Goal: Navigation & Orientation: Find specific page/section

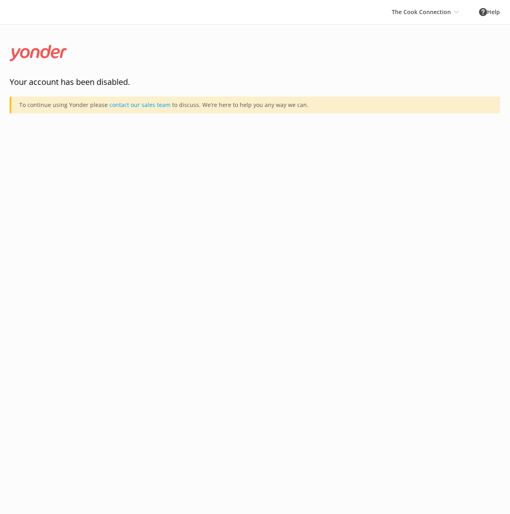
click at [352, 230] on html "The Cook Connection Black Cat Cruises [GEOGRAPHIC_DATA] [GEOGRAPHIC_DATA] [GEOG…" at bounding box center [255, 257] width 510 height 514
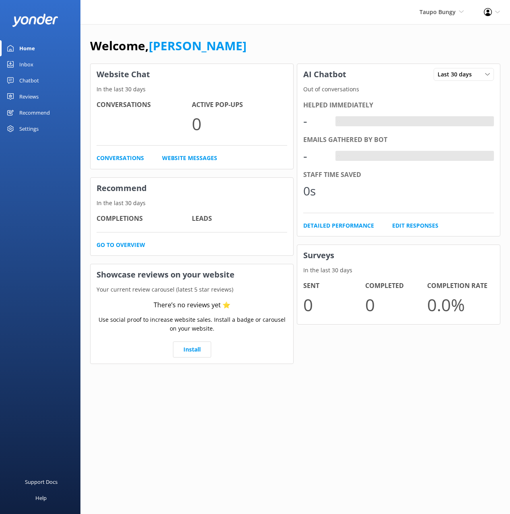
drag, startPoint x: 307, startPoint y: 25, endPoint x: 290, endPoint y: 61, distance: 40.1
click at [307, 25] on div "Welcome, Mikayla Website Chat In the last 30 days Conversations Active Pop-ups …" at bounding box center [295, 206] width 430 height 364
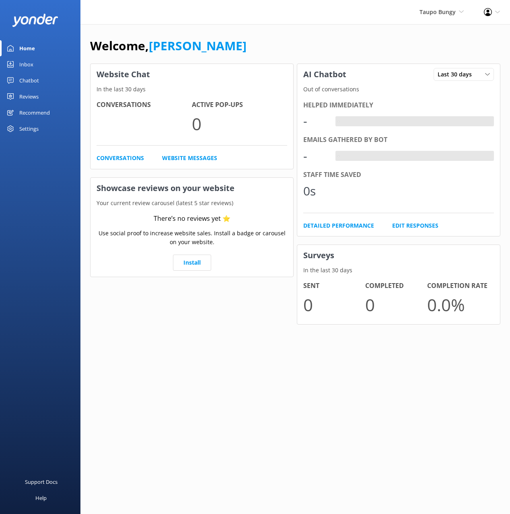
click at [280, 44] on div "Welcome, [PERSON_NAME]" at bounding box center [295, 49] width 410 height 27
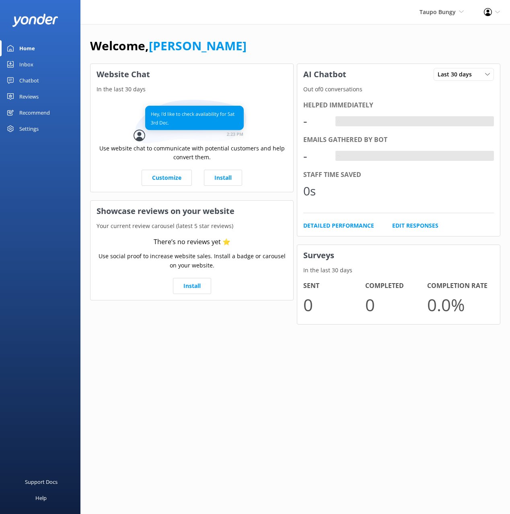
click at [46, 78] on link "Chatbot" at bounding box center [40, 80] width 80 height 16
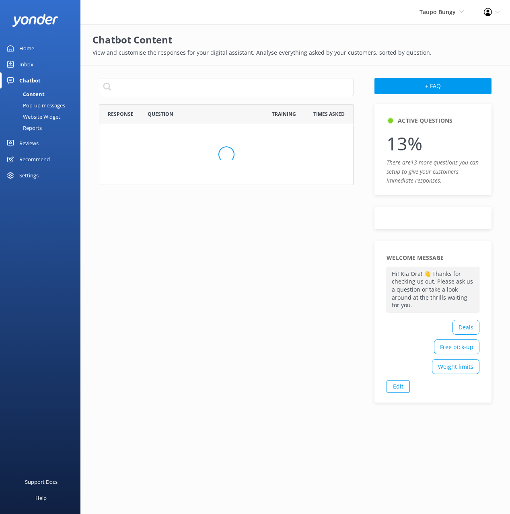
scroll to position [352, 255]
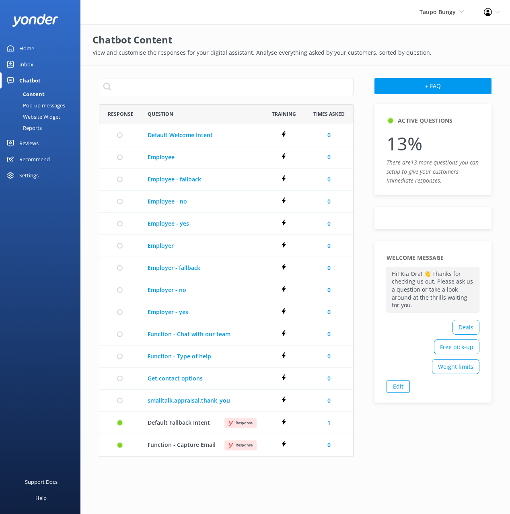
drag, startPoint x: 280, startPoint y: 68, endPoint x: 291, endPoint y: 102, distance: 35.9
click at [280, 68] on div "+ FAQ Response Question Training Times Asked Default Welcome Intent There’s no …" at bounding box center [295, 273] width 430 height 415
click at [40, 62] on link "Inbox" at bounding box center [40, 64] width 80 height 16
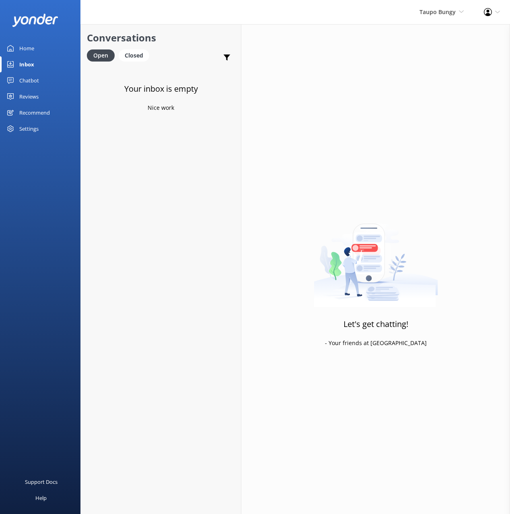
click at [33, 97] on div "Reviews" at bounding box center [28, 97] width 19 height 16
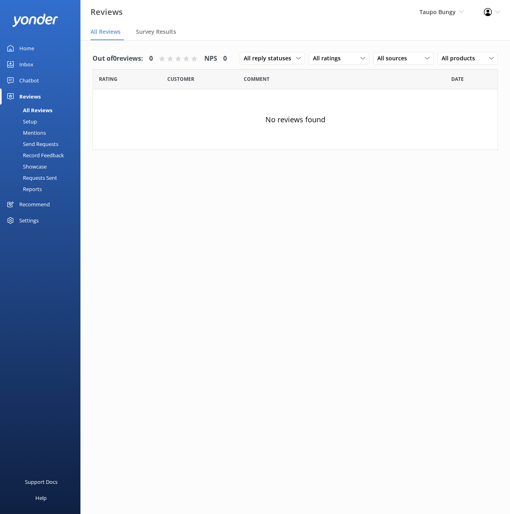
drag, startPoint x: 42, startPoint y: 50, endPoint x: 59, endPoint y: 51, distance: 16.5
click at [42, 50] on link "Home" at bounding box center [40, 48] width 80 height 16
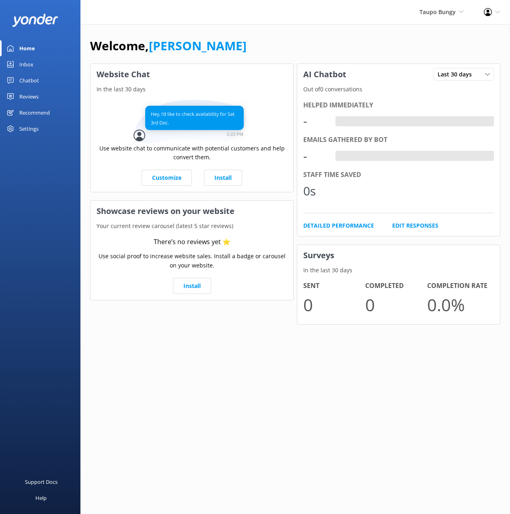
click at [319, 45] on div "Welcome, Mikayla" at bounding box center [295, 49] width 410 height 27
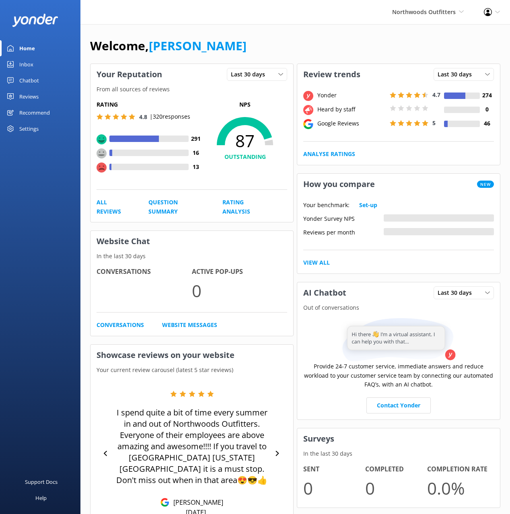
click at [41, 97] on link "Reviews" at bounding box center [40, 97] width 80 height 16
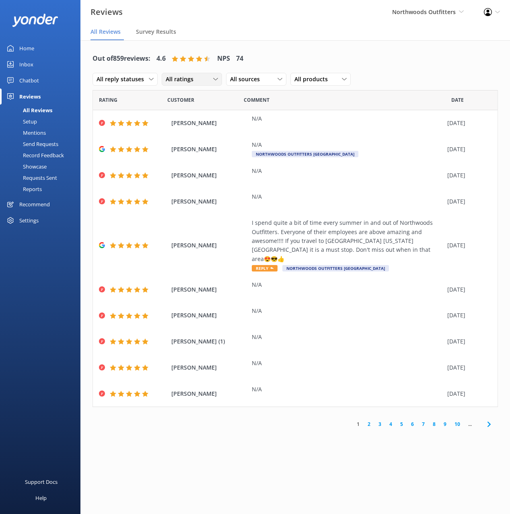
drag, startPoint x: 327, startPoint y: 47, endPoint x: 206, endPoint y: 76, distance: 123.9
click at [326, 47] on div "Out of 859 reviews: 4.6 NPS 74 All reply statuses All reply statuses Needs a re…" at bounding box center [295, 240] width 430 height 401
click at [42, 79] on link "Chatbot" at bounding box center [40, 80] width 80 height 16
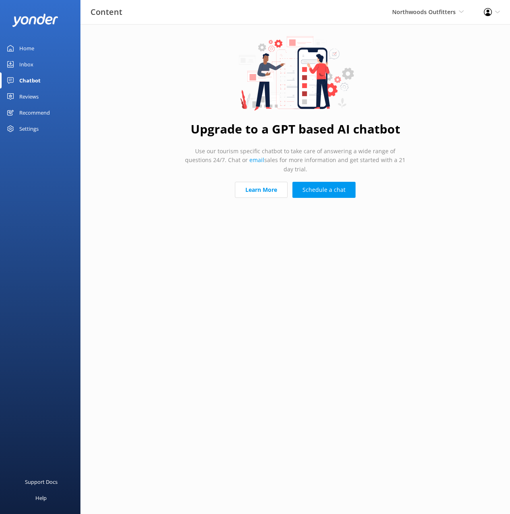
click at [190, 79] on div "Upgrade to a GPT based AI chatbot Use our tourism specific chatbot to take care…" at bounding box center [295, 119] width 241 height 190
drag, startPoint x: 195, startPoint y: 75, endPoint x: 363, endPoint y: 133, distance: 178.4
click at [196, 75] on div "Upgrade to a GPT based AI chatbot Use our tourism specific chatbot to take care…" at bounding box center [295, 119] width 241 height 190
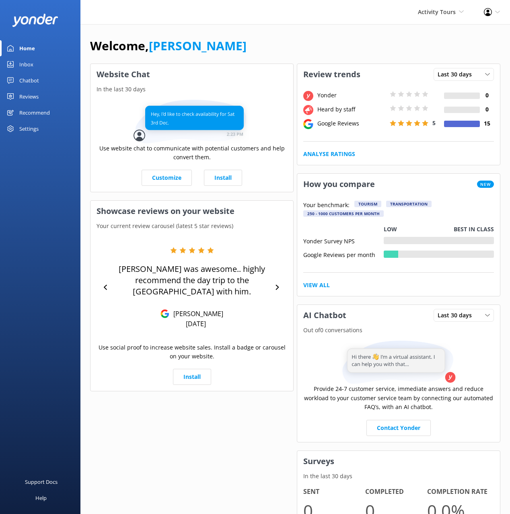
drag, startPoint x: 231, startPoint y: 49, endPoint x: 156, endPoint y: 71, distance: 78.2
click at [230, 49] on div "Welcome, Mikayla" at bounding box center [295, 49] width 410 height 27
click at [30, 76] on div "Chatbot" at bounding box center [29, 80] width 20 height 16
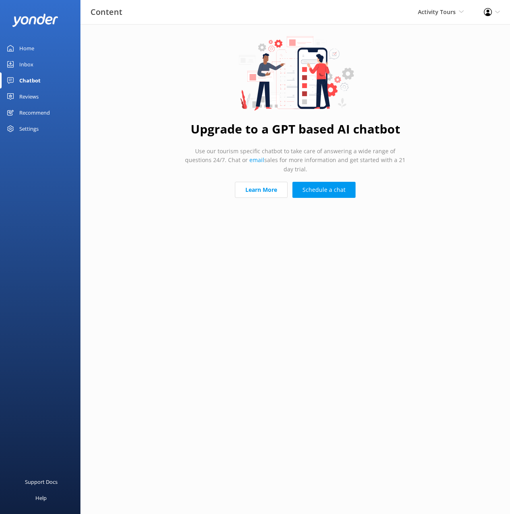
click at [35, 101] on div "Reviews" at bounding box center [28, 97] width 19 height 16
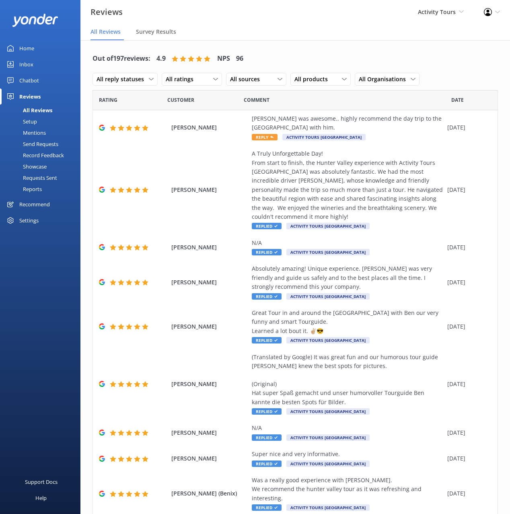
click at [33, 80] on div "Chatbot" at bounding box center [29, 80] width 20 height 16
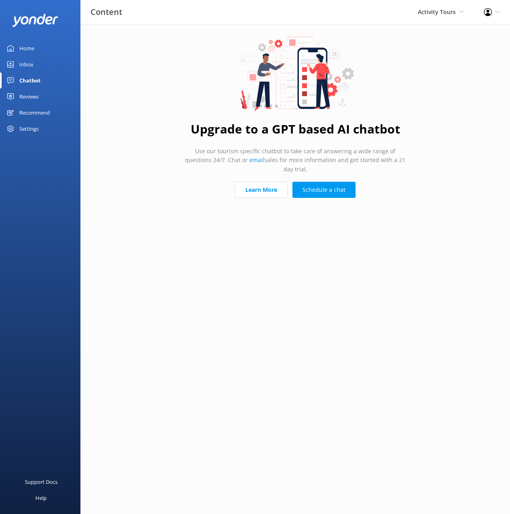
click at [189, 80] on div "Upgrade to a GPT based AI chatbot Use our tourism specific chatbot to take care…" at bounding box center [295, 119] width 241 height 190
drag, startPoint x: 306, startPoint y: 212, endPoint x: 264, endPoint y: 182, distance: 51.3
click at [303, 208] on html "Content Activity Tours Black Cat Cruises Banff Airporter International Antarcti…" at bounding box center [255, 257] width 510 height 514
click at [248, 182] on link "Learn More" at bounding box center [261, 190] width 53 height 16
drag, startPoint x: 396, startPoint y: 143, endPoint x: 362, endPoint y: 145, distance: 33.9
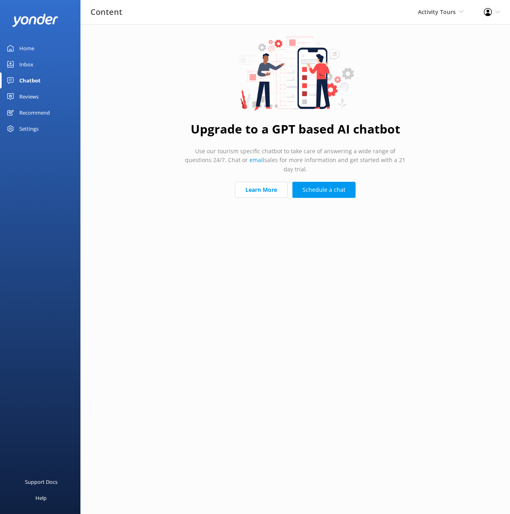
click at [395, 143] on div "Upgrade to a GPT based AI chatbot Use our tourism specific chatbot to take care…" at bounding box center [295, 119] width 241 height 190
drag, startPoint x: 270, startPoint y: 131, endPoint x: 362, endPoint y: 150, distance: 94.1
click at [349, 128] on h1 "Upgrade to a GPT based AI chatbot" at bounding box center [296, 129] width 210 height 19
click at [365, 153] on p "Use our tourism specific chatbot to take care of answering a wide range of ques…" at bounding box center [295, 160] width 222 height 27
drag, startPoint x: 342, startPoint y: 128, endPoint x: 372, endPoint y: 129, distance: 29.4
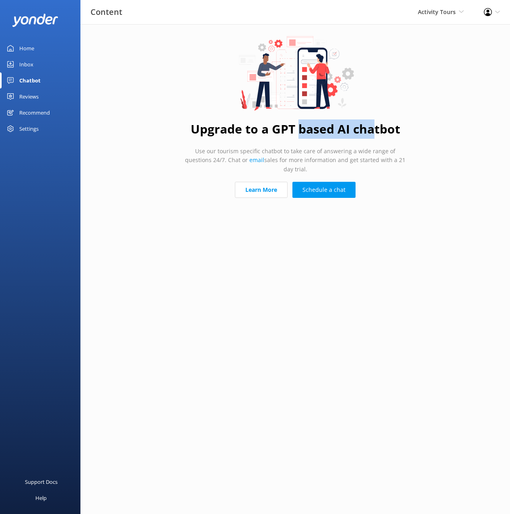
click at [375, 127] on h1 "Upgrade to a GPT based AI chatbot" at bounding box center [296, 129] width 210 height 19
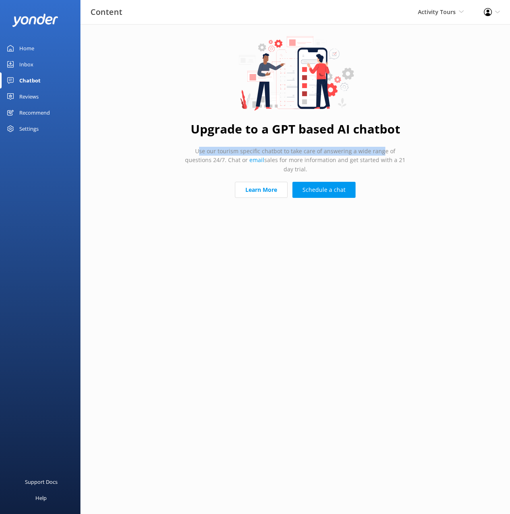
drag, startPoint x: 191, startPoint y: 151, endPoint x: 369, endPoint y: 147, distance: 177.9
click at [369, 147] on p "Use our tourism specific chatbot to take care of answering a wide range of ques…" at bounding box center [295, 160] width 222 height 27
click at [204, 162] on p "Use our tourism specific chatbot to take care of answering a wide range of ques…" at bounding box center [295, 160] width 222 height 27
click at [265, 160] on p "Use our tourism specific chatbot to take care of answering a wide range of ques…" at bounding box center [295, 160] width 222 height 27
drag, startPoint x: 260, startPoint y: 161, endPoint x: 307, endPoint y: 158, distance: 46.8
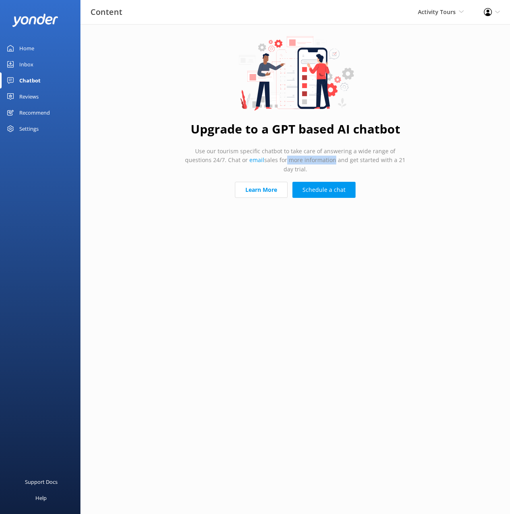
click at [307, 158] on p "Use our tourism specific chatbot to take care of answering a wide range of ques…" at bounding box center [295, 160] width 222 height 27
click at [333, 159] on p "Use our tourism specific chatbot to take care of answering a wide range of ques…" at bounding box center [295, 160] width 222 height 27
drag, startPoint x: 254, startPoint y: 160, endPoint x: 347, endPoint y: 157, distance: 93.4
click at [347, 157] on p "Use our tourism specific chatbot to take care of answering a wide range of ques…" at bounding box center [295, 160] width 222 height 27
click at [377, 156] on p "Use our tourism specific chatbot to take care of answering a wide range of ques…" at bounding box center [295, 160] width 222 height 27
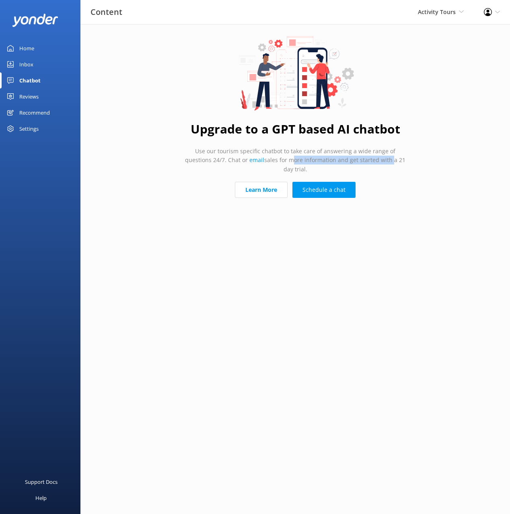
drag, startPoint x: 267, startPoint y: 160, endPoint x: 367, endPoint y: 158, distance: 100.6
click at [366, 158] on p "Use our tourism specific chatbot to take care of answering a wide range of ques…" at bounding box center [295, 160] width 222 height 27
click at [384, 159] on p "Use our tourism specific chatbot to take care of answering a wide range of ques…" at bounding box center [295, 160] width 222 height 27
click at [402, 160] on p "Use our tourism specific chatbot to take care of answering a wide range of ques…" at bounding box center [295, 160] width 222 height 27
click at [413, 161] on div "Upgrade to a GPT based AI chatbot Use our tourism specific chatbot to take care…" at bounding box center [295, 119] width 241 height 190
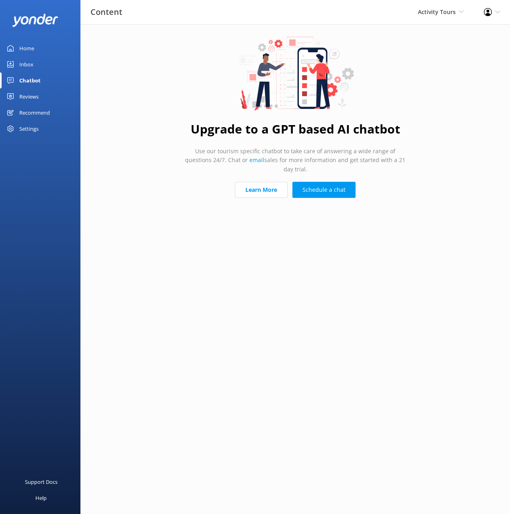
click at [408, 165] on div "Upgrade to a GPT based AI chatbot Use our tourism specific chatbot to take care…" at bounding box center [295, 119] width 241 height 190
drag, startPoint x: 416, startPoint y: 162, endPoint x: 356, endPoint y: 146, distance: 62.5
click at [356, 146] on main "Upgrade to a GPT based AI chatbot Use our tourism specific chatbot to take care…" at bounding box center [295, 119] width 430 height 190
click at [406, 161] on div "Upgrade to a GPT based AI chatbot Use our tourism specific chatbot to take care…" at bounding box center [295, 119] width 241 height 190
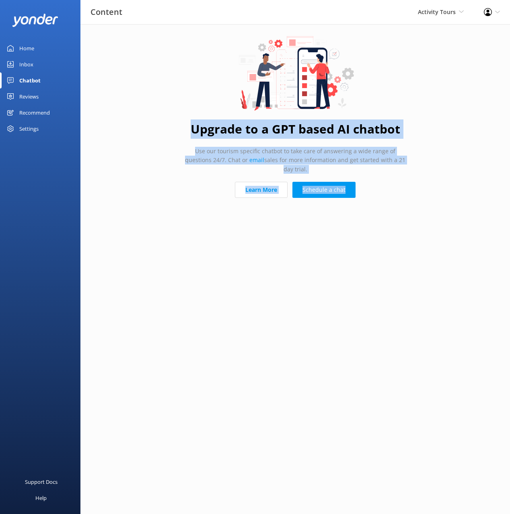
drag, startPoint x: 383, startPoint y: 187, endPoint x: 192, endPoint y: 122, distance: 201.7
click at [192, 122] on div "Upgrade to a GPT based AI chatbot Use our tourism specific chatbot to take care…" at bounding box center [295, 119] width 241 height 190
copy div "Upgrade to a GPT based AI chatbot Use our tourism specific chatbot to take care…"
click at [419, 225] on html "Content Activity Tours Black Cat Cruises Banff Airporter International Antarcti…" at bounding box center [255, 257] width 510 height 514
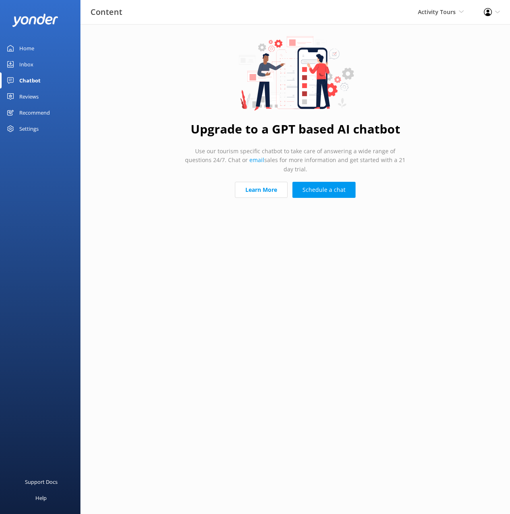
click at [424, 216] on html "Content Activity Tours Black Cat Cruises Banff Airporter International Antarcti…" at bounding box center [255, 257] width 510 height 514
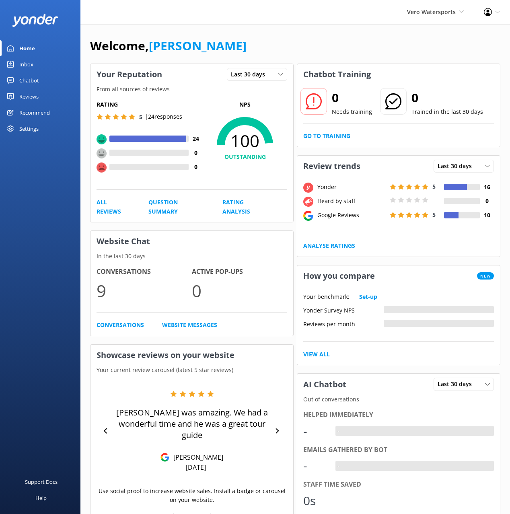
drag, startPoint x: 33, startPoint y: 79, endPoint x: 52, endPoint y: 82, distance: 20.0
click at [33, 79] on div "Chatbot" at bounding box center [29, 80] width 20 height 16
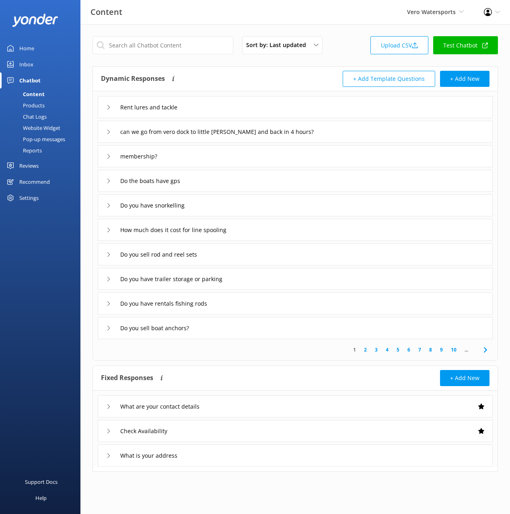
click at [241, 81] on div "Dynamic Responses The chatbot will generate a response based on the content inf…" at bounding box center [198, 79] width 194 height 16
click at [33, 116] on div "Chat Logs" at bounding box center [26, 116] width 42 height 11
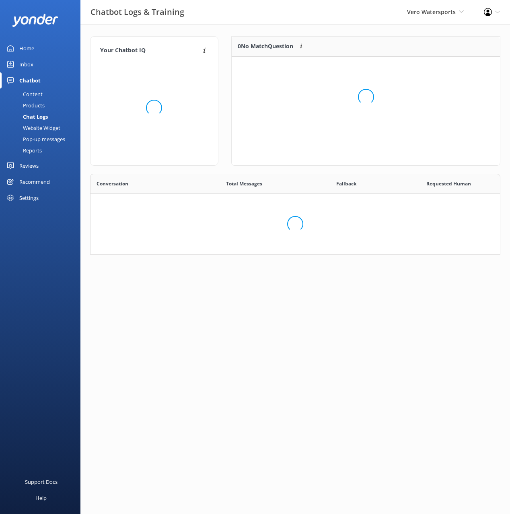
scroll to position [282, 410]
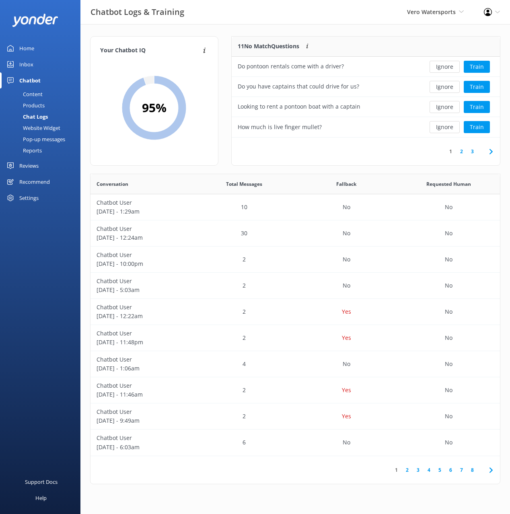
click at [28, 164] on div "Reviews" at bounding box center [28, 166] width 19 height 16
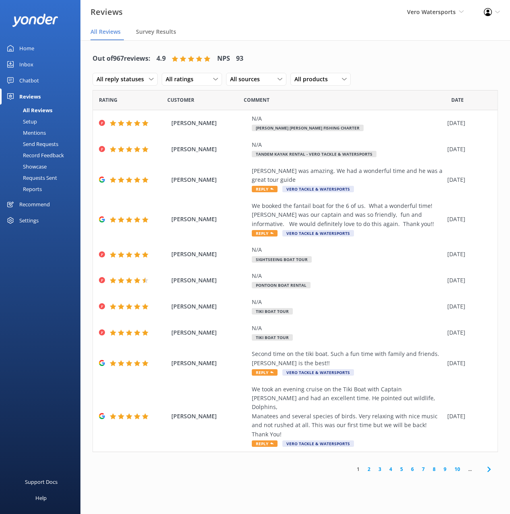
click at [37, 84] on div "Chatbot" at bounding box center [29, 80] width 20 height 16
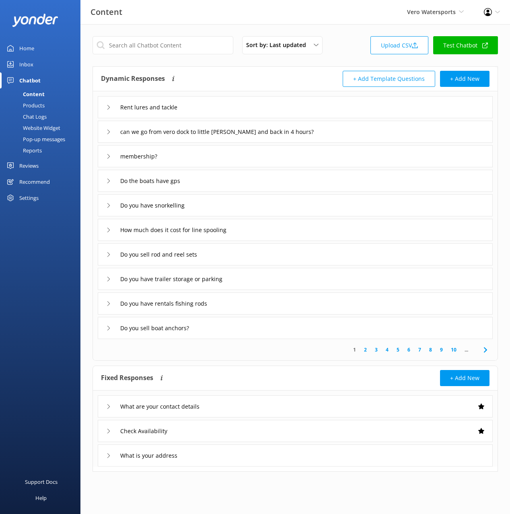
drag, startPoint x: 259, startPoint y: 72, endPoint x: 356, endPoint y: 140, distance: 118.9
click at [259, 72] on div "Dynamic Responses The chatbot will generate a response based on the content inf…" at bounding box center [198, 79] width 194 height 16
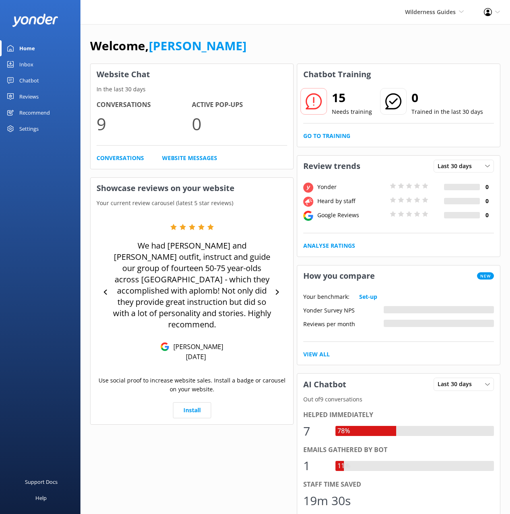
drag, startPoint x: 19, startPoint y: 82, endPoint x: 28, endPoint y: 91, distance: 12.8
click at [19, 81] on div "Chatbot" at bounding box center [29, 80] width 20 height 16
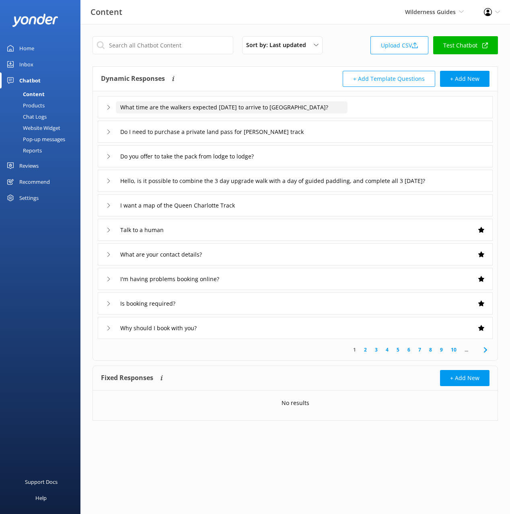
drag, startPoint x: 217, startPoint y: 74, endPoint x: 140, endPoint y: 110, distance: 85.0
click at [217, 74] on div "Dynamic Responses The chatbot will generate a response based on the content inf…" at bounding box center [198, 79] width 194 height 16
drag, startPoint x: 36, startPoint y: 165, endPoint x: 79, endPoint y: 154, distance: 44.3
click at [36, 165] on div "Reviews" at bounding box center [28, 166] width 19 height 16
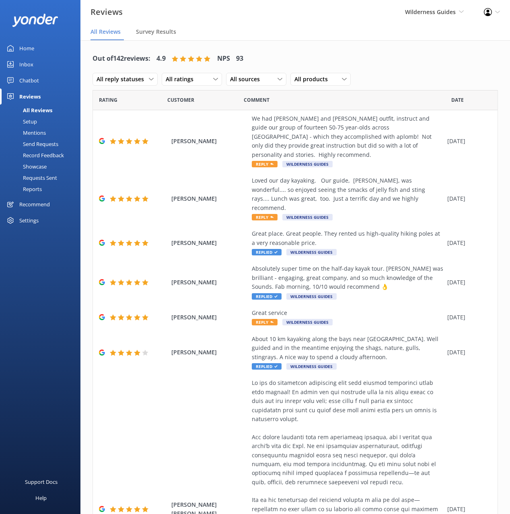
drag, startPoint x: 204, startPoint y: 34, endPoint x: 118, endPoint y: 72, distance: 94.0
click at [204, 34] on nav "All Reviews Survey Results" at bounding box center [295, 32] width 430 height 16
drag, startPoint x: 26, startPoint y: 45, endPoint x: 34, endPoint y: 48, distance: 8.3
click at [26, 45] on div "Home" at bounding box center [26, 48] width 15 height 16
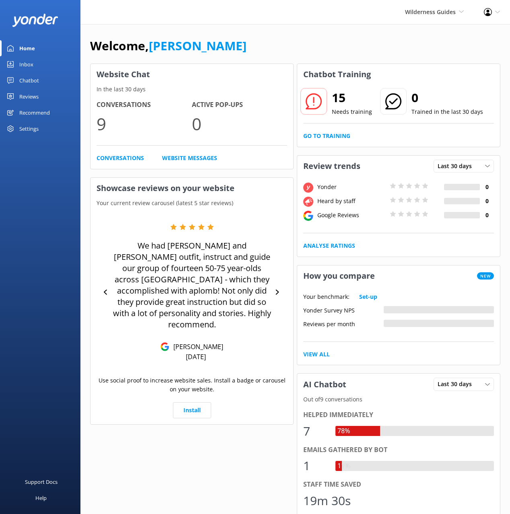
click at [326, 47] on div "Welcome, [PERSON_NAME]" at bounding box center [295, 49] width 410 height 27
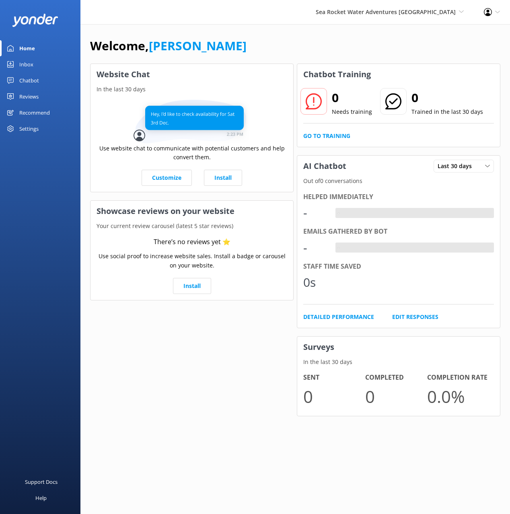
drag, startPoint x: 279, startPoint y: 61, endPoint x: 273, endPoint y: 68, distance: 9.4
click at [278, 61] on div "Welcome, [PERSON_NAME]" at bounding box center [295, 49] width 410 height 27
drag, startPoint x: 298, startPoint y: 70, endPoint x: 236, endPoint y: 120, distance: 79.9
click at [298, 70] on h3 "Chatbot Training" at bounding box center [337, 74] width 80 height 21
click at [275, 167] on div "Use website chat to communicate with potential customers and help convert them.…" at bounding box center [192, 143] width 203 height 98
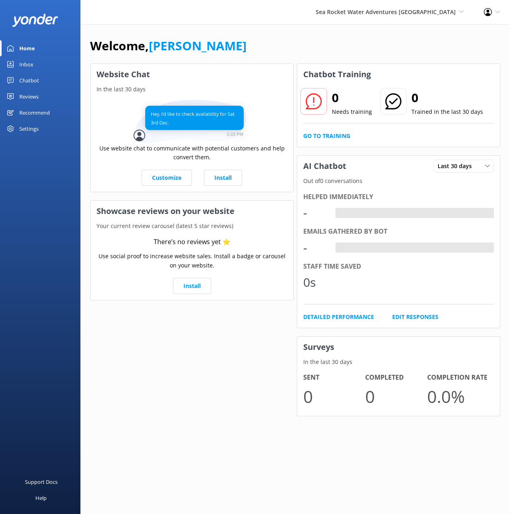
click at [283, 179] on div "Customize Install" at bounding box center [192, 178] width 191 height 16
click at [257, 41] on div "Welcome, [PERSON_NAME]" at bounding box center [295, 49] width 410 height 27
drag, startPoint x: 238, startPoint y: 34, endPoint x: 155, endPoint y: 39, distance: 83.9
click at [232, 34] on div "Welcome, Mikayla Website Chat In the last 30 days Use website chat to communica…" at bounding box center [295, 232] width 430 height 416
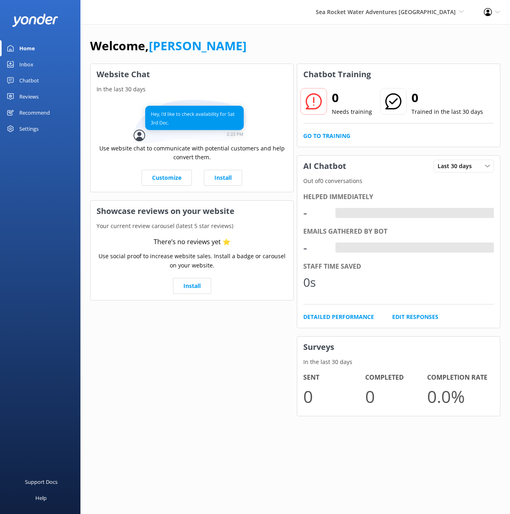
click at [95, 34] on div "Welcome, Mikayla Website Chat In the last 30 days Use website chat to communica…" at bounding box center [295, 232] width 430 height 416
click at [169, 38] on link "[PERSON_NAME]" at bounding box center [198, 45] width 98 height 16
click at [270, 49] on div "Welcome, [PERSON_NAME]" at bounding box center [295, 49] width 410 height 27
